Goal: Communication & Community: Answer question/provide support

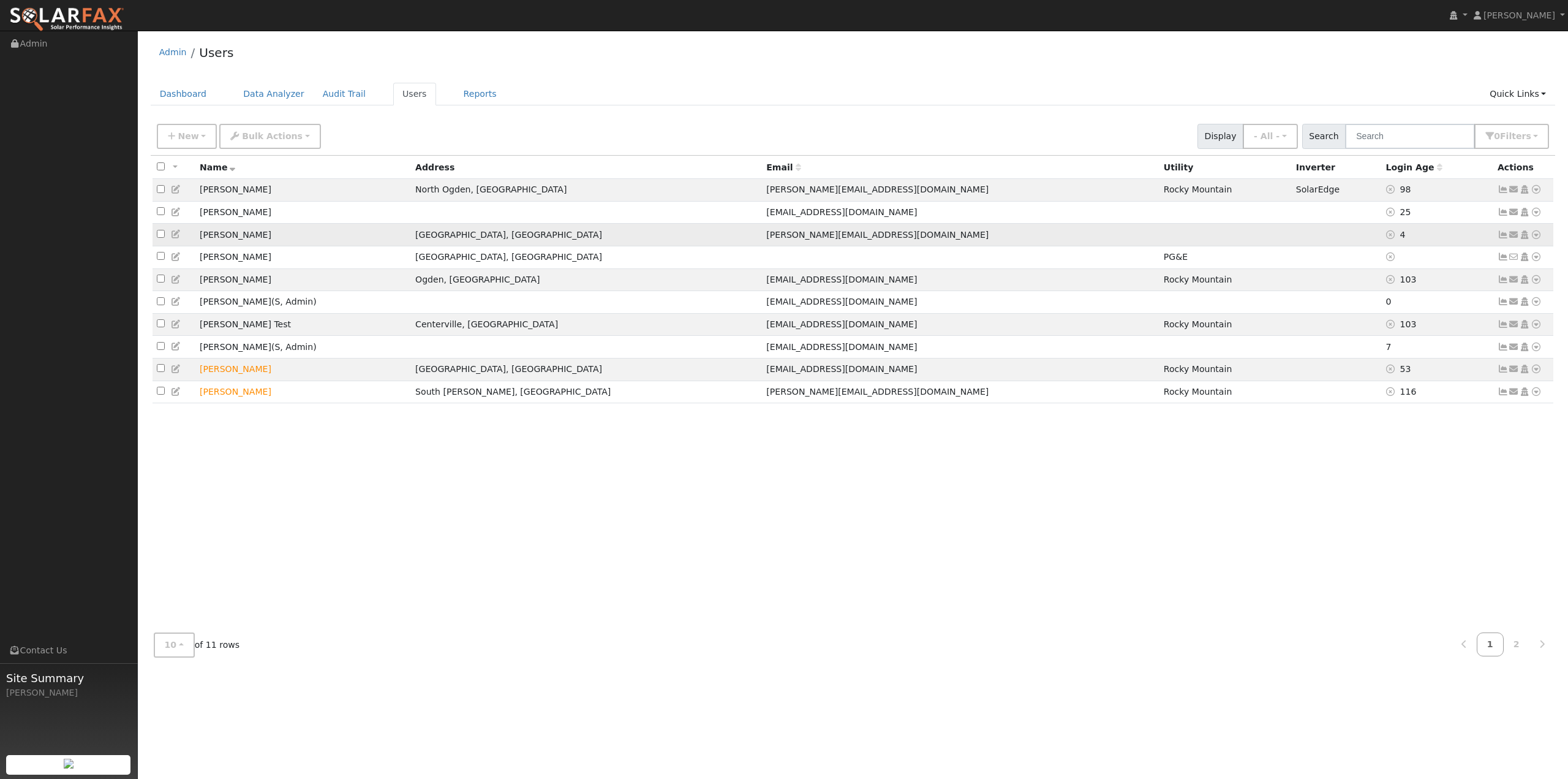
click at [1538, 239] on icon at bounding box center [1536, 235] width 11 height 9
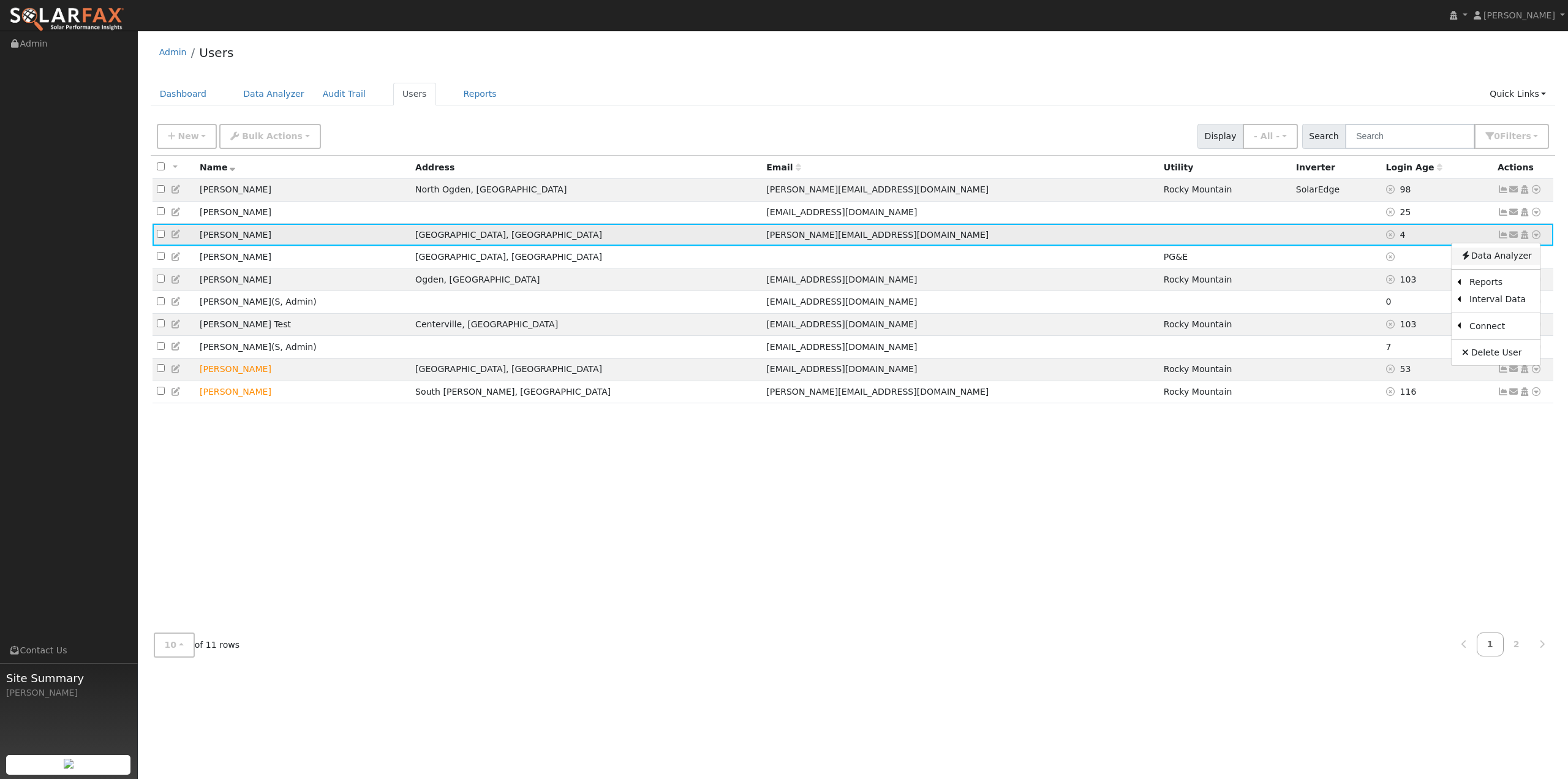
click at [1514, 263] on link "Data Analyzer" at bounding box center [1496, 255] width 89 height 17
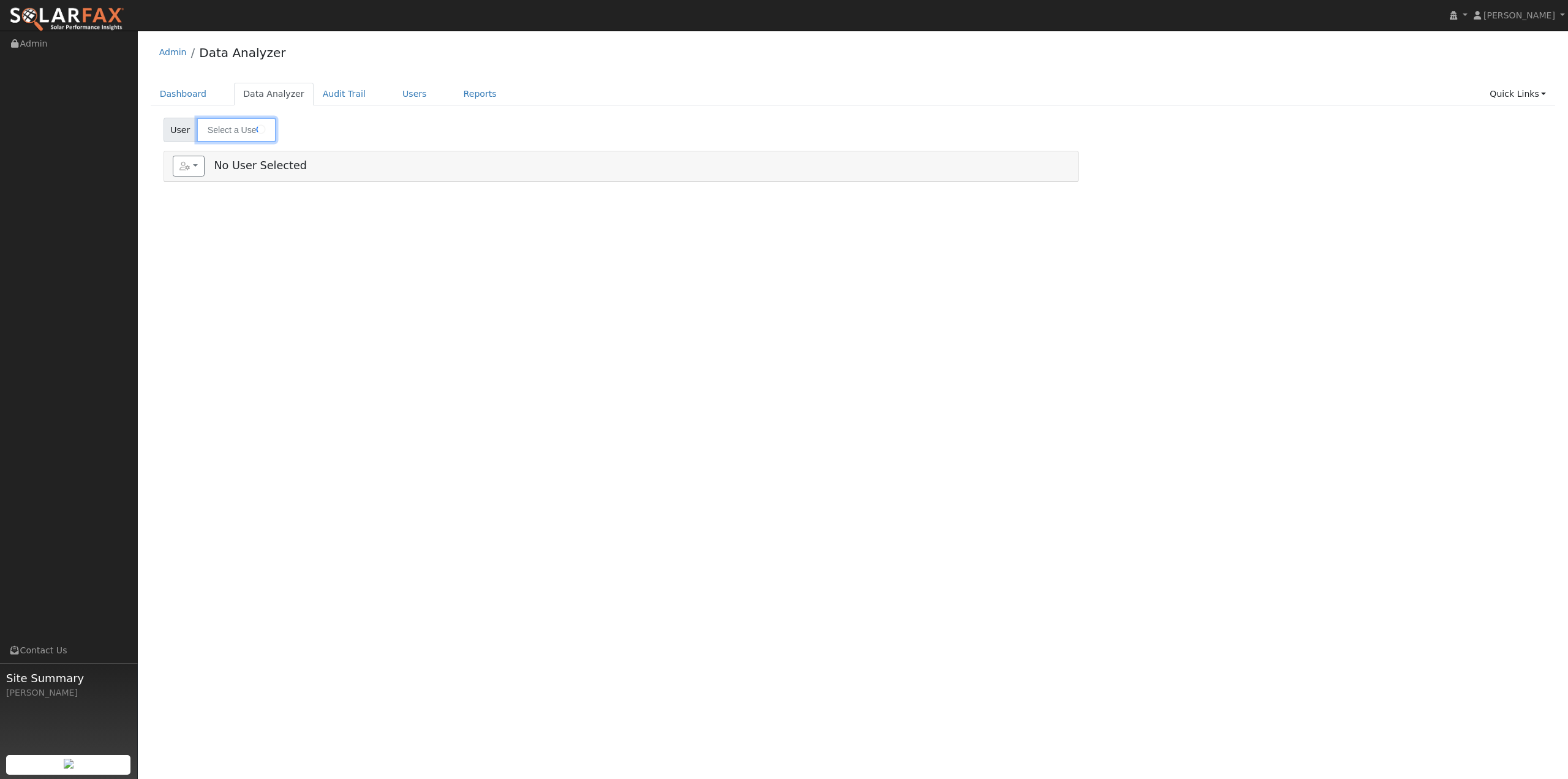
type input "[PERSON_NAME]"
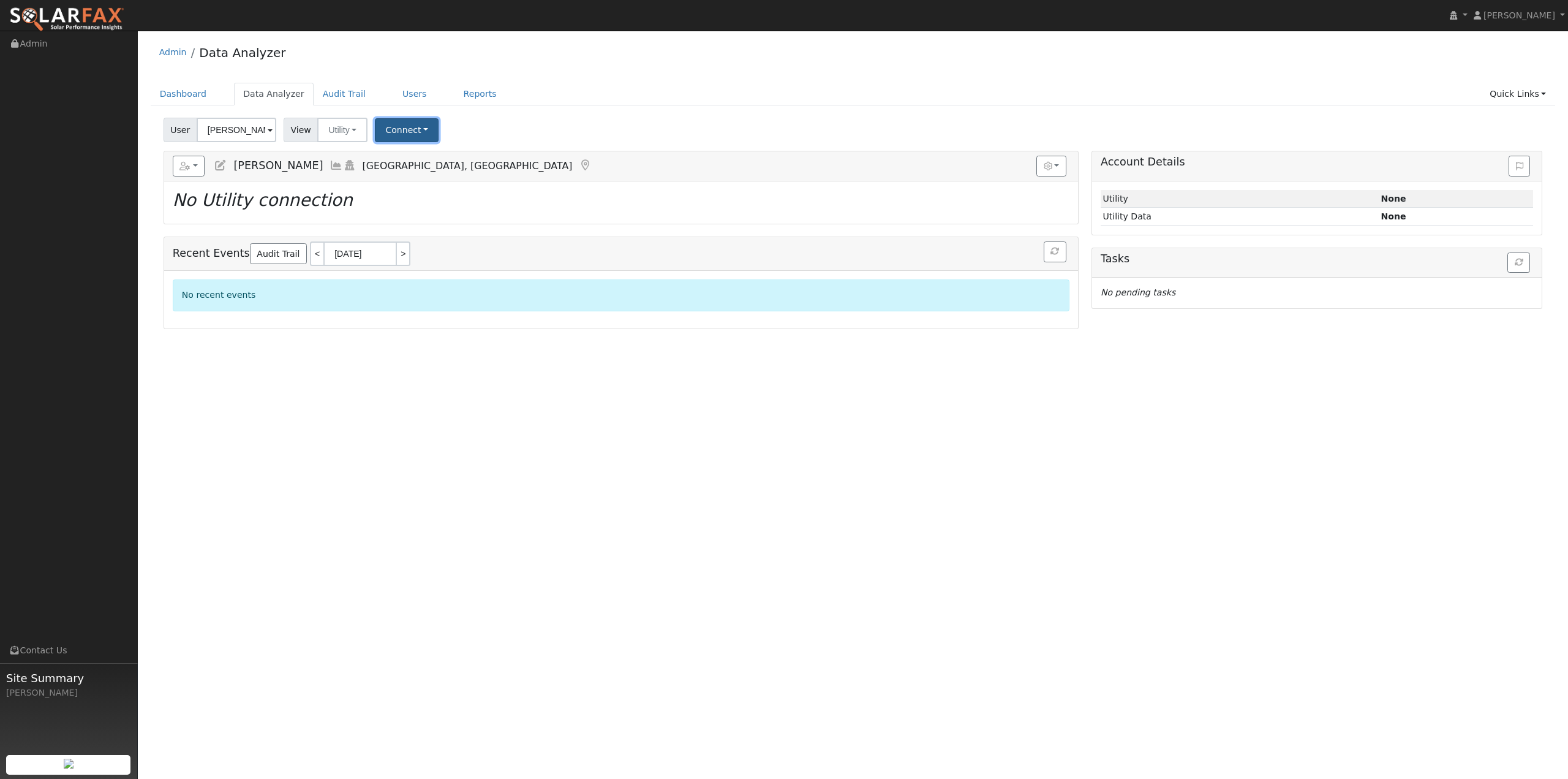
click at [388, 129] on button "Connect" at bounding box center [406, 130] width 64 height 24
click at [524, 128] on div "User [PERSON_NAME] Account Montezuma Pr... Montezuma Properties [STREET_ADDRESS…" at bounding box center [852, 127] width 1384 height 29
click at [542, 123] on div "User [PERSON_NAME] Account Montezuma Pr... Montezuma Properties [STREET_ADDRESS…" at bounding box center [852, 127] width 1384 height 29
click at [393, 95] on link "Users" at bounding box center [414, 94] width 42 height 23
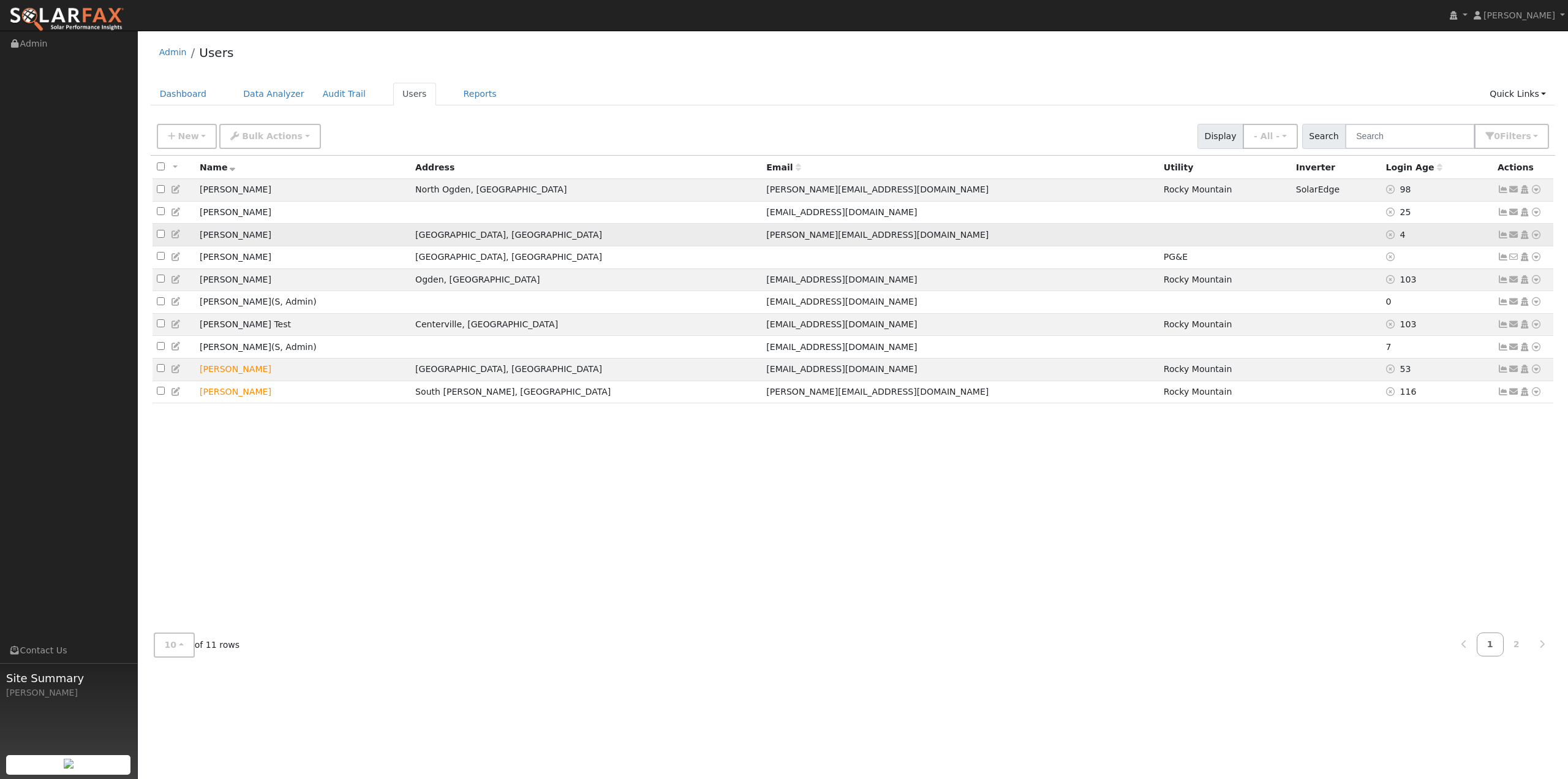
click at [1537, 239] on icon at bounding box center [1536, 235] width 11 height 9
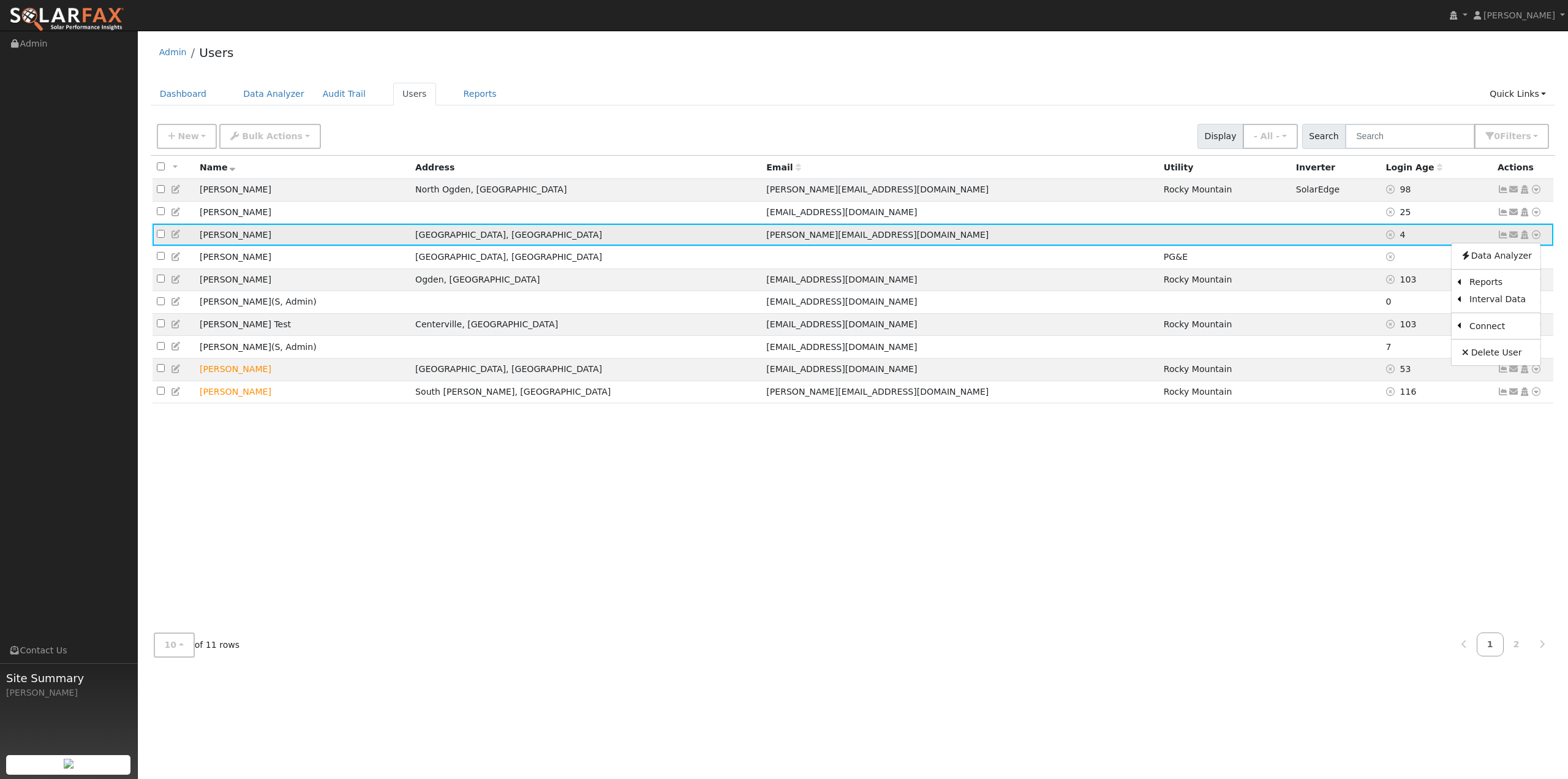
click at [1514, 238] on icon at bounding box center [1514, 235] width 11 height 9
click at [1328, 339] on link "Sharing Data for Solar / Battery Proposal" at bounding box center [1338, 335] width 193 height 17
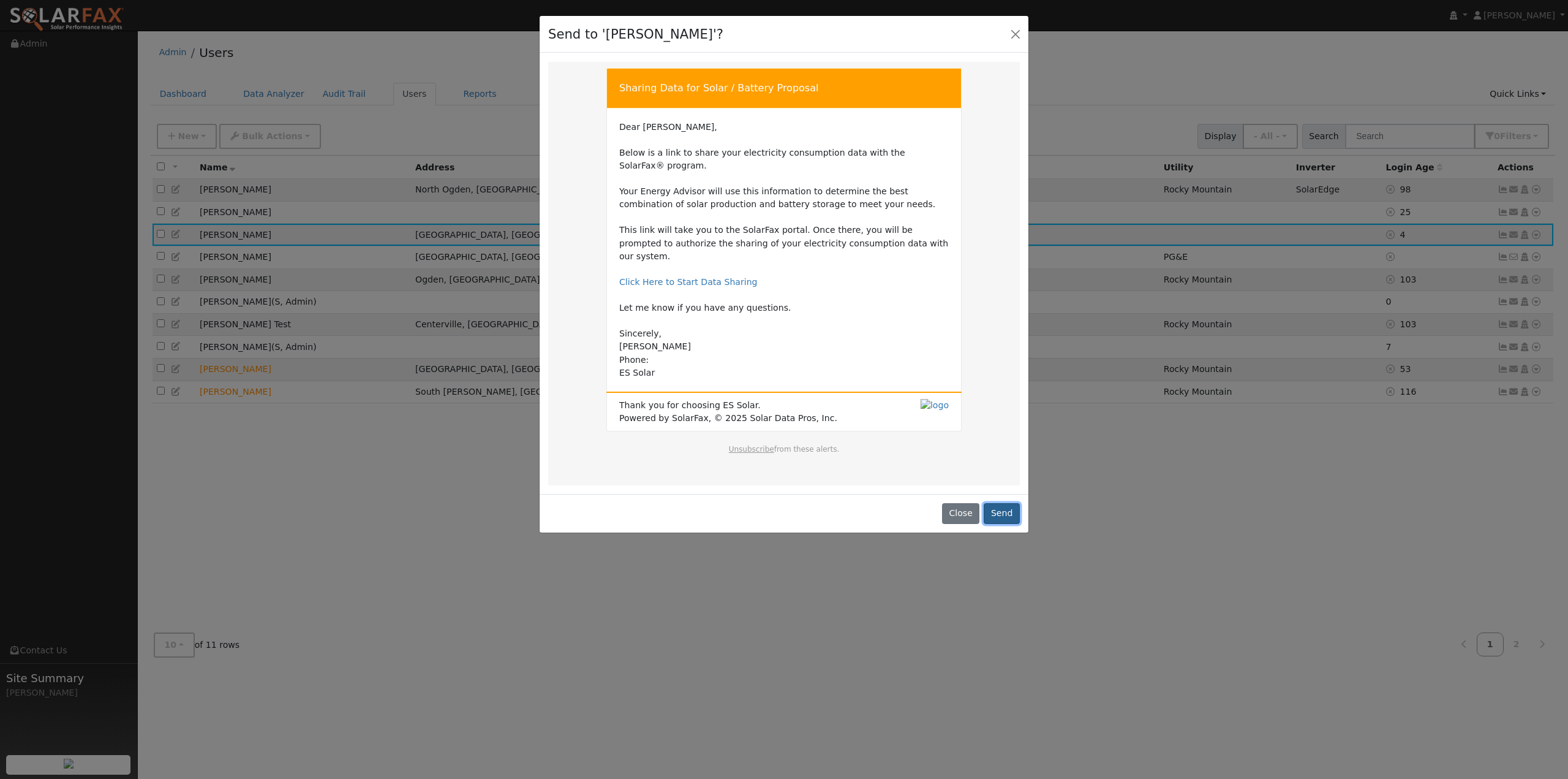
click at [1001, 503] on button "Send" at bounding box center [1002, 513] width 36 height 21
